Goal: Find specific page/section: Find specific page/section

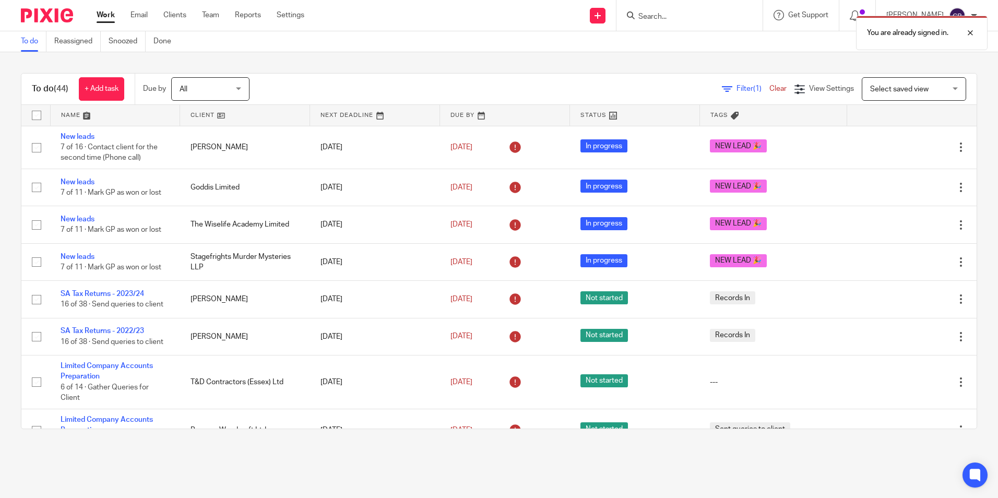
click at [737, 90] on span "Filter (1)" at bounding box center [753, 88] width 33 height 7
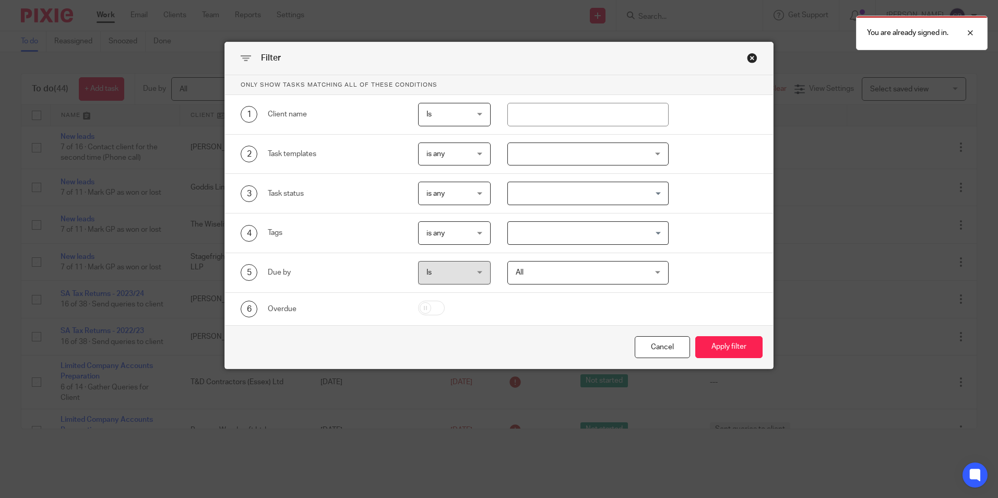
click at [568, 160] on div at bounding box center [587, 154] width 161 height 23
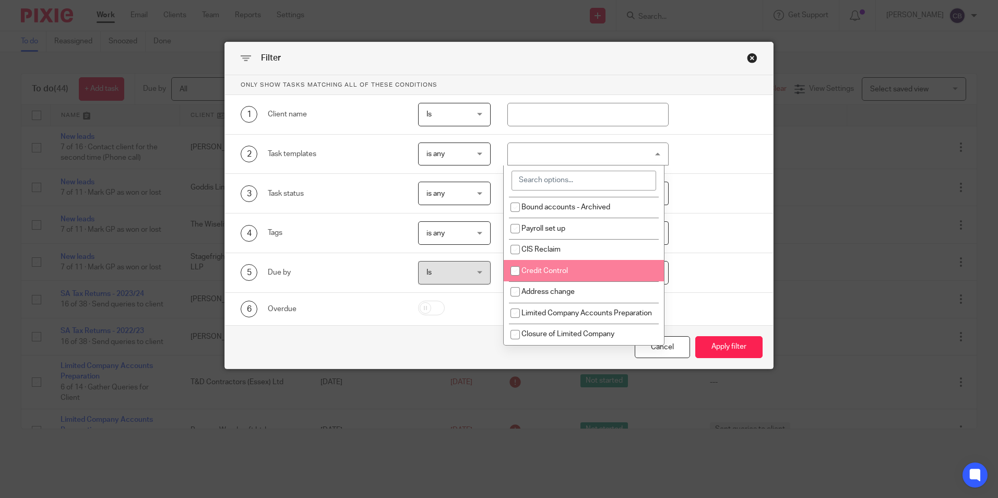
scroll to position [835, 0]
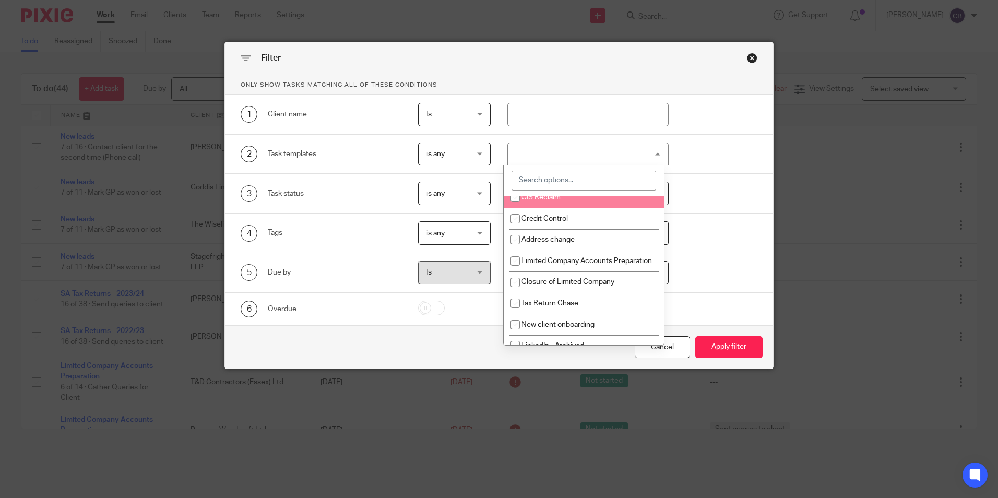
click at [587, 179] on input "search" at bounding box center [584, 181] width 145 height 20
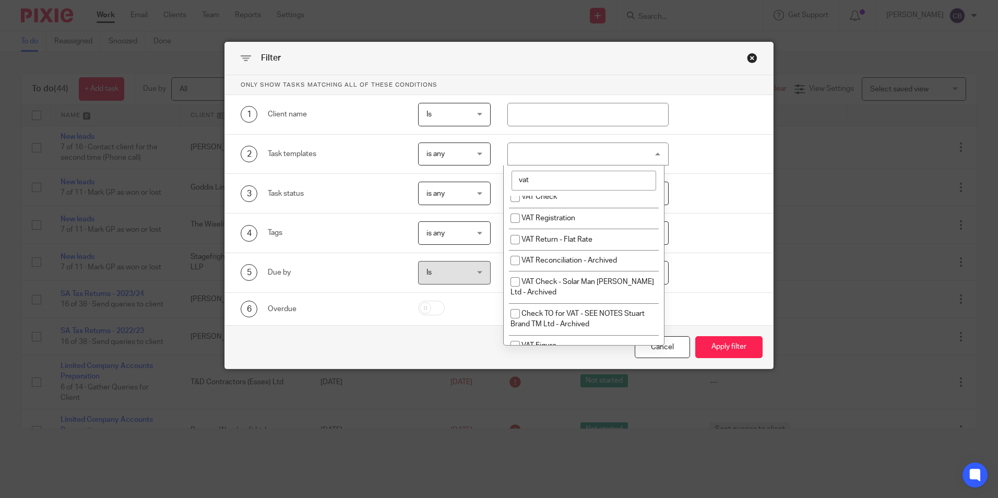
scroll to position [96, 0]
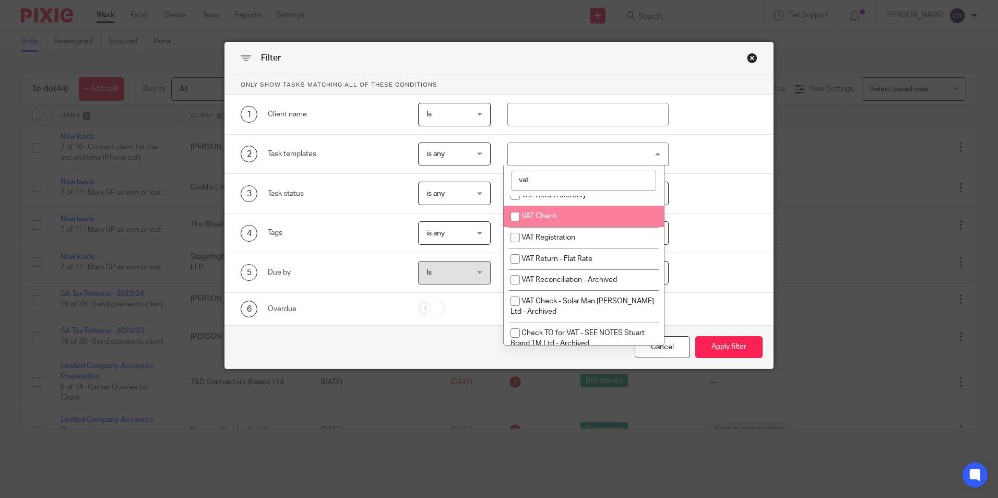
type input "vat"
click at [588, 216] on li "VAT Check" at bounding box center [584, 216] width 160 height 21
checkbox input "true"
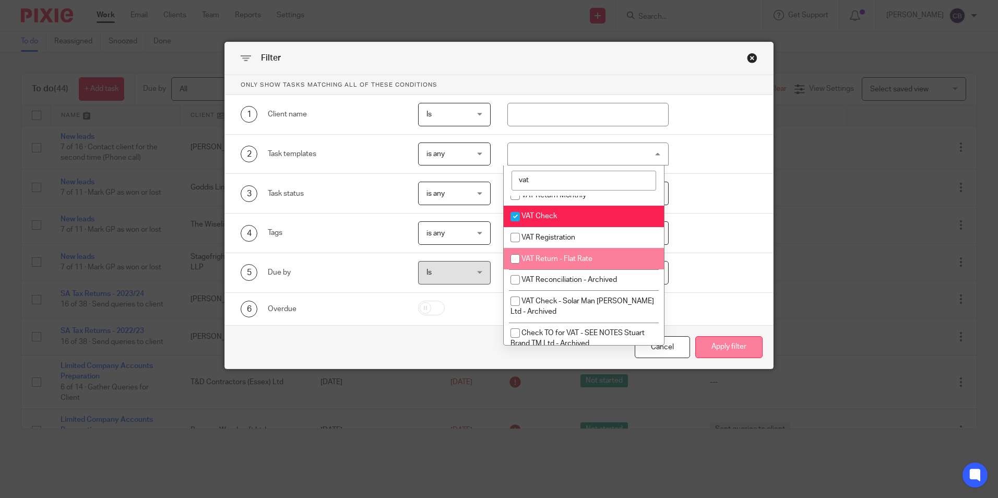
click at [754, 348] on button "Apply filter" at bounding box center [728, 347] width 67 height 22
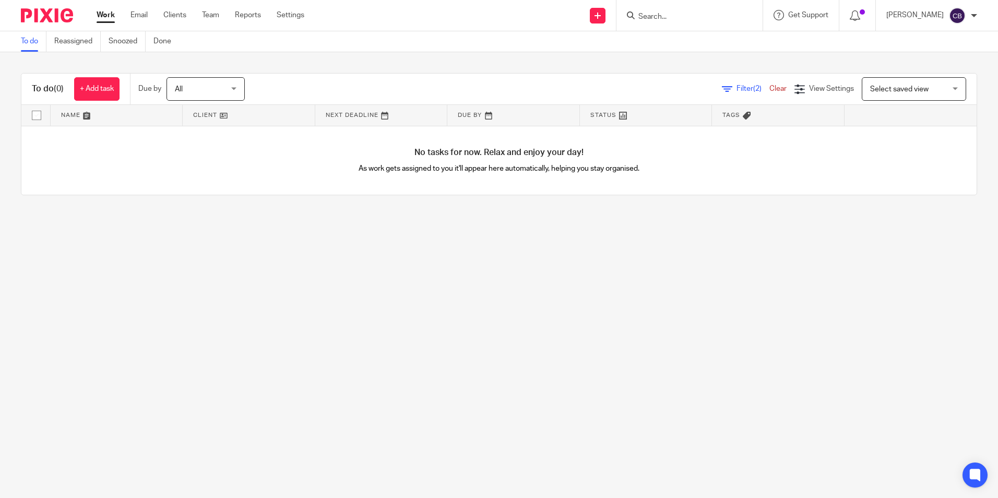
click at [571, 416] on main "To do Reassigned Snoozed Done To do (0) + Add task Due by All All [DATE] [DATE]…" at bounding box center [499, 249] width 998 height 498
